Goal: Transaction & Acquisition: Purchase product/service

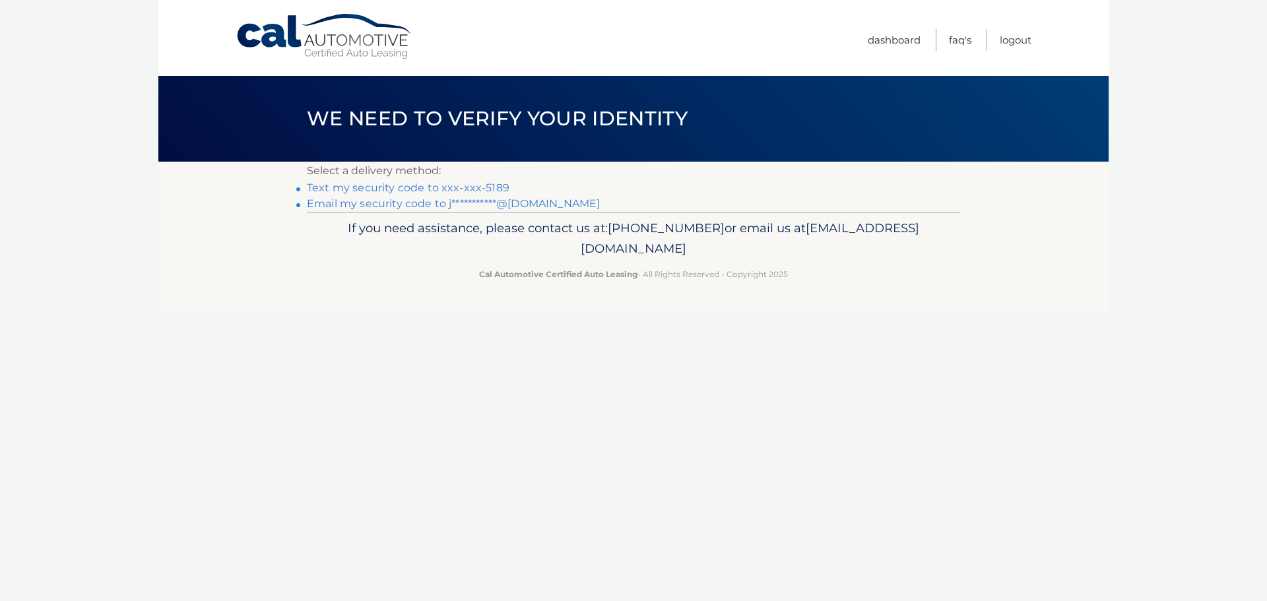
click at [394, 186] on link "Text my security code to xxx-xxx-5189" at bounding box center [408, 187] width 203 height 13
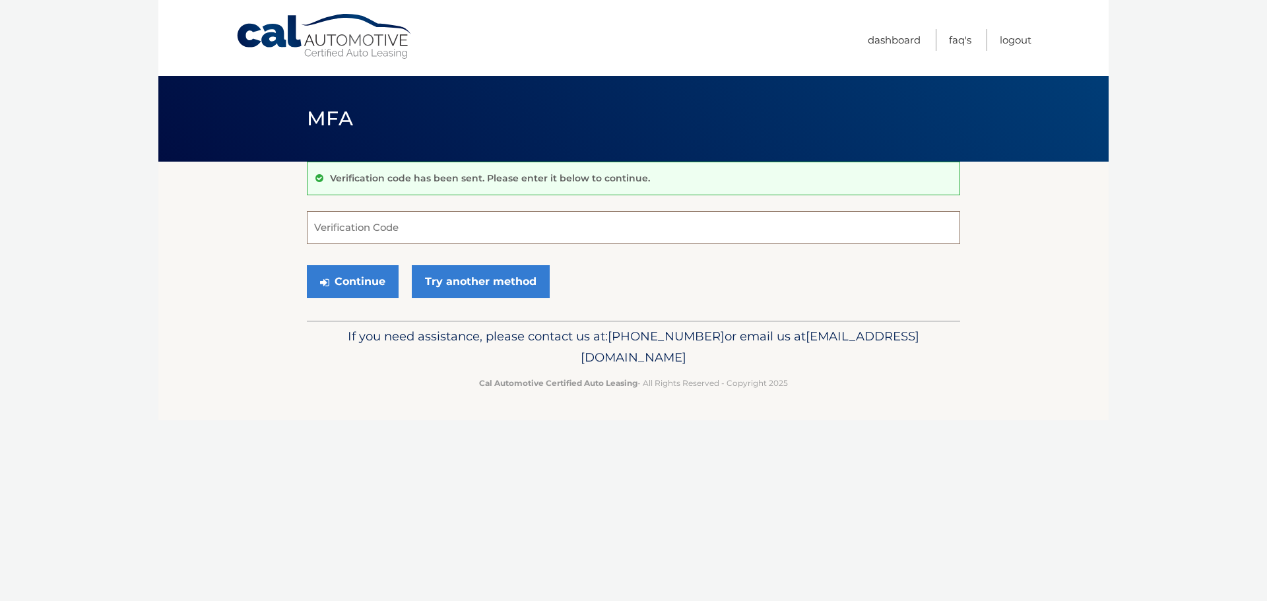
click at [408, 228] on input "Verification Code" at bounding box center [633, 227] width 653 height 33
type input "374698"
click at [330, 278] on button "Continue" at bounding box center [353, 281] width 92 height 33
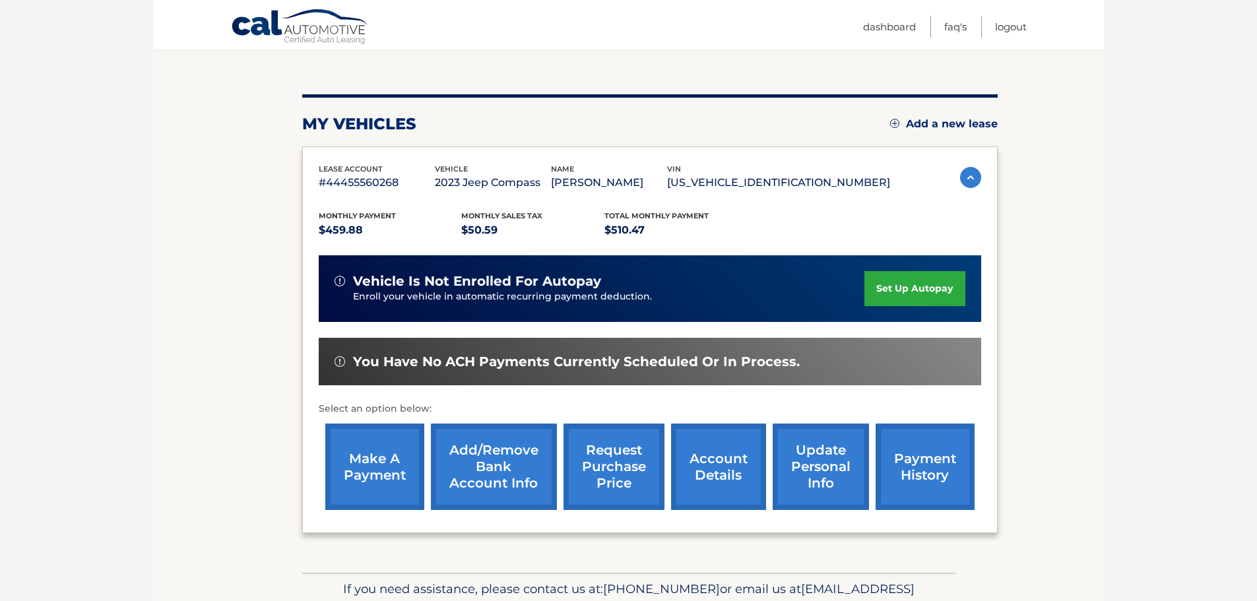
scroll to position [132, 0]
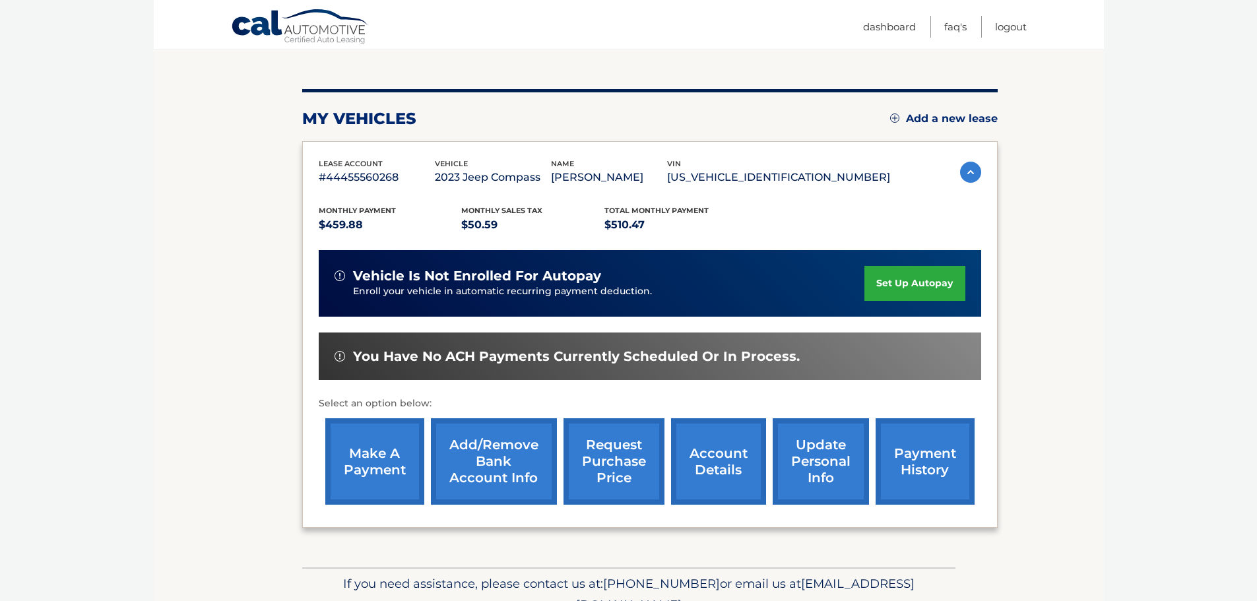
click at [396, 458] on link "make a payment" at bounding box center [374, 461] width 99 height 86
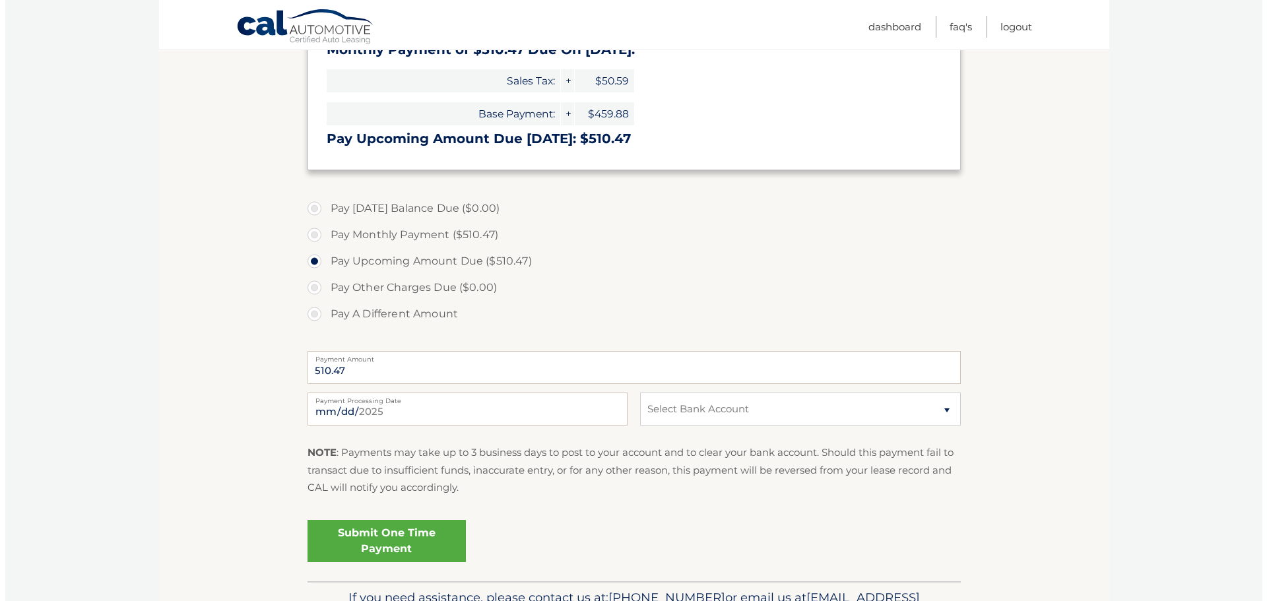
scroll to position [264, 0]
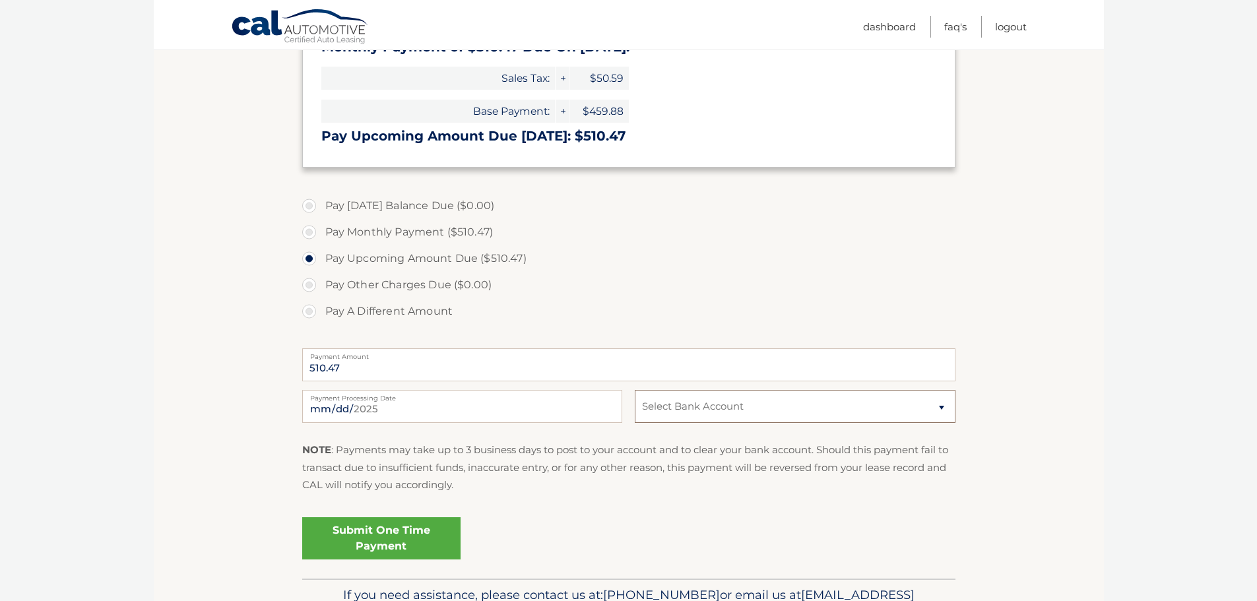
drag, startPoint x: 776, startPoint y: 405, endPoint x: 767, endPoint y: 413, distance: 12.2
click at [776, 405] on select "Select Bank Account Checking PHILA POLICE &amp; FIRE FED CU *****2701 Checking …" at bounding box center [795, 406] width 320 height 33
select select "NjNkY2YwMTAtZTYxYS00MGI0LWIyYWQtMzRjZWI2ZDBlMDMz"
click at [635, 390] on select "Select Bank Account Checking PHILA POLICE &amp; FIRE FED CU *****2701 Checking …" at bounding box center [795, 406] width 320 height 33
click at [387, 542] on link "Submit One Time Payment" at bounding box center [381, 538] width 158 height 42
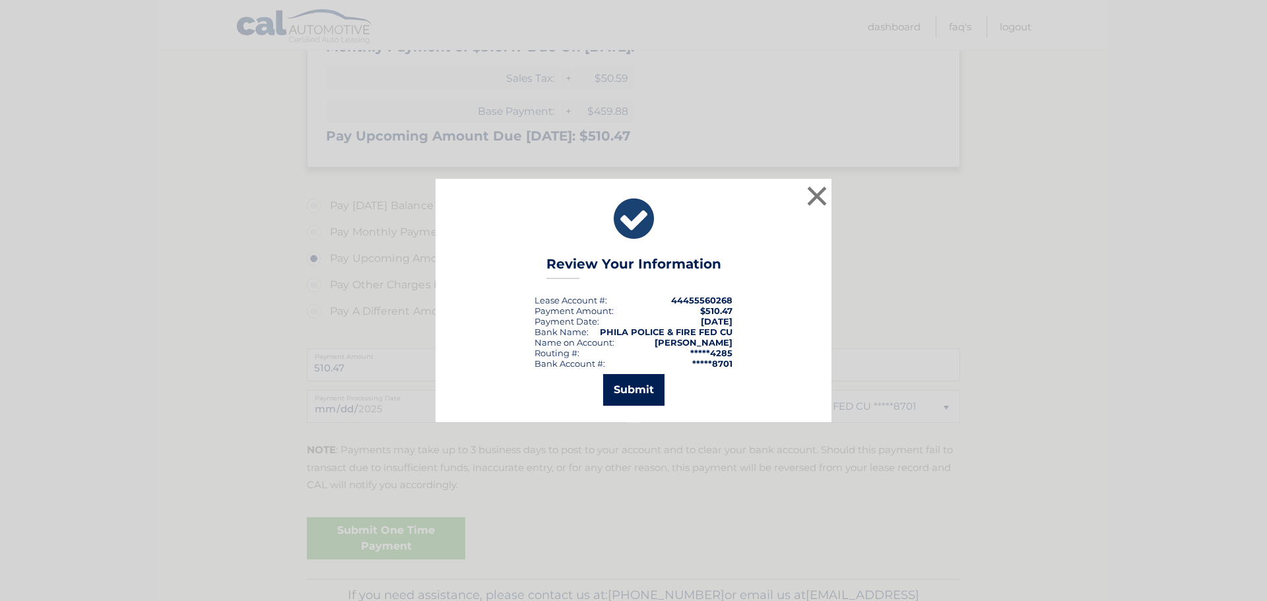
click at [623, 392] on button "Submit" at bounding box center [633, 390] width 61 height 32
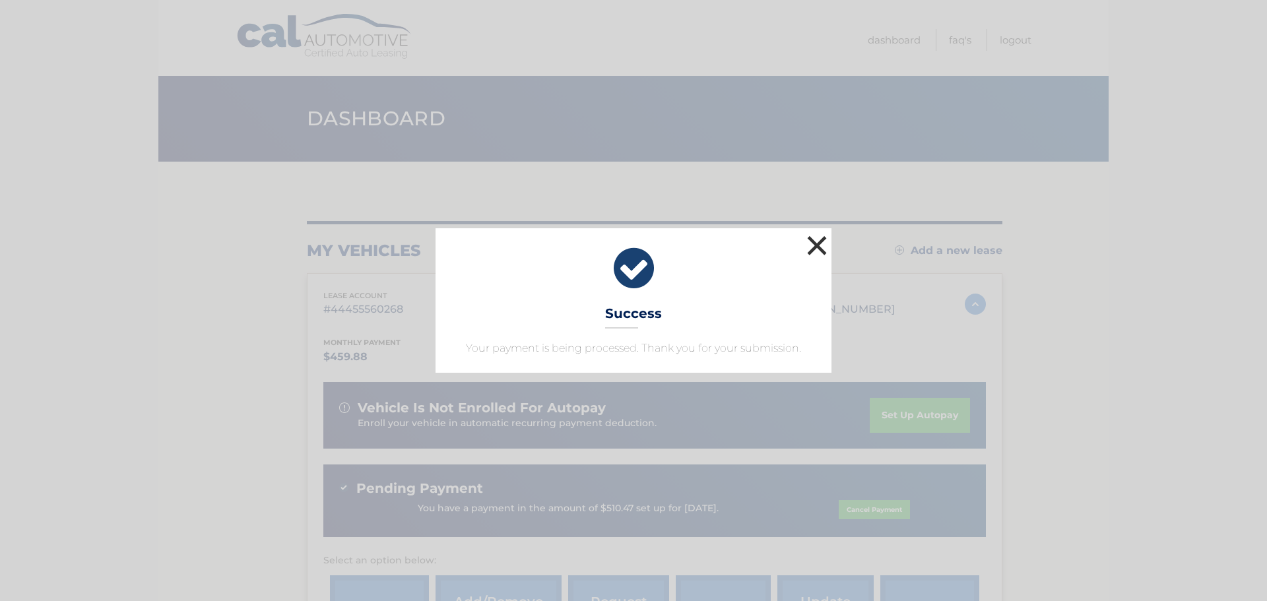
drag, startPoint x: 819, startPoint y: 248, endPoint x: 803, endPoint y: 239, distance: 18.9
click at [819, 247] on button "×" at bounding box center [816, 245] width 26 height 26
